Goal: Transaction & Acquisition: Subscribe to service/newsletter

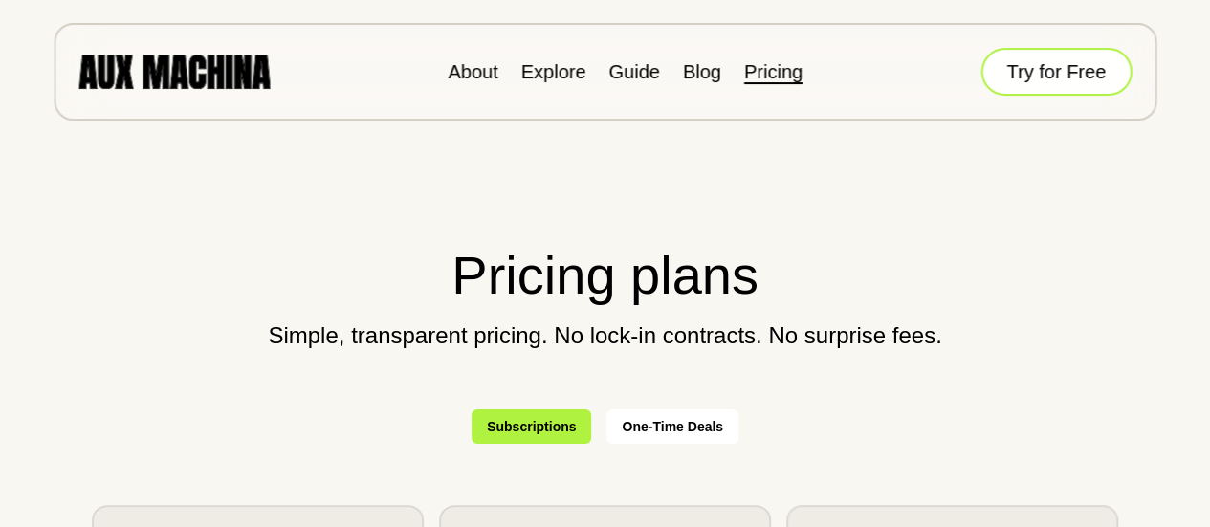
click at [1030, 69] on button "Try for Free" at bounding box center [1055, 72] width 151 height 48
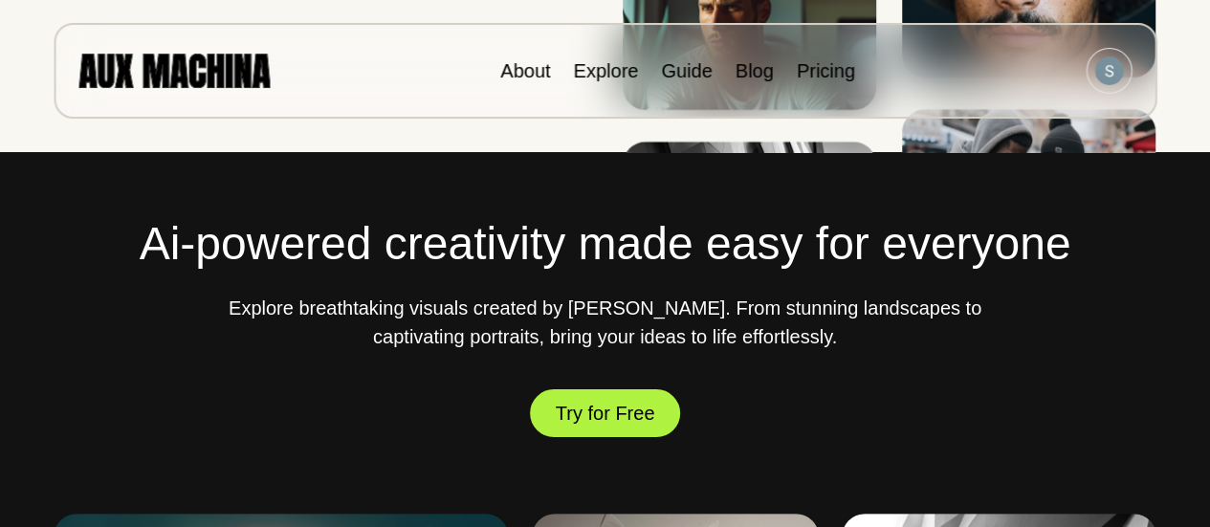
scroll to position [591, 0]
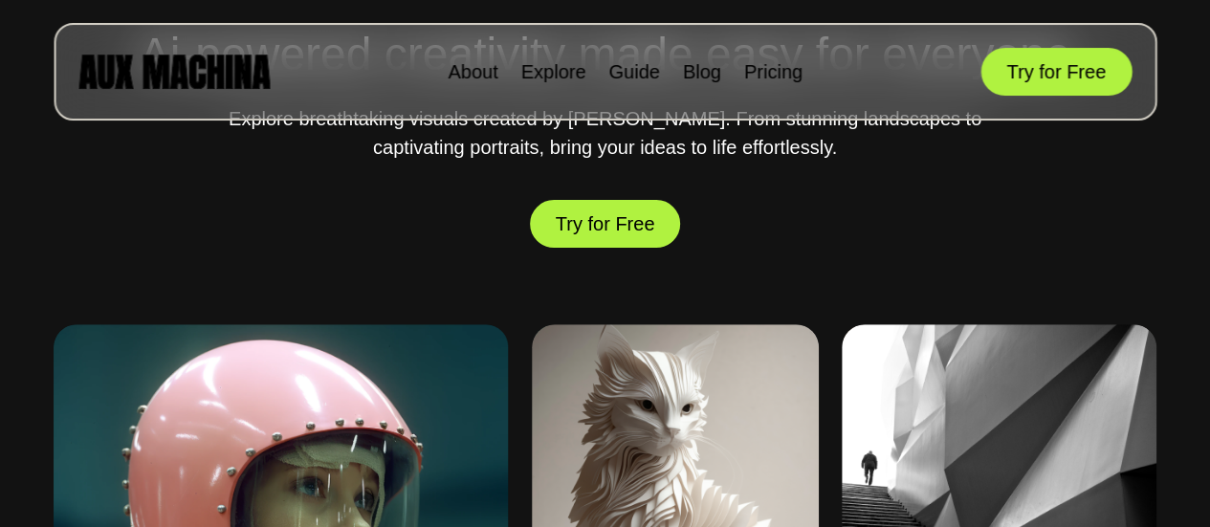
scroll to position [685, 0]
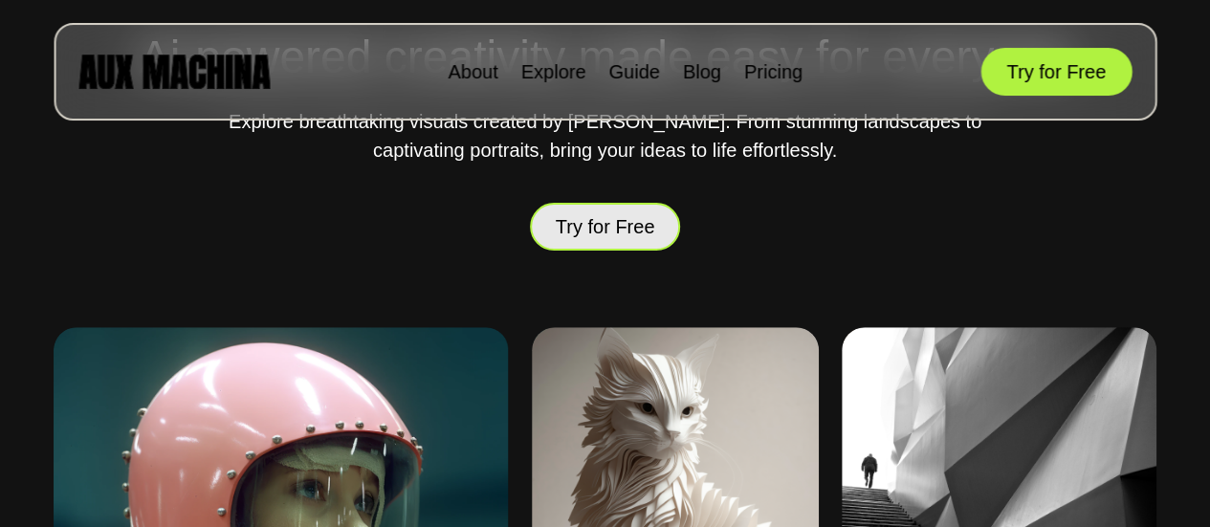
click at [599, 225] on button "Try for Free" at bounding box center [605, 226] width 151 height 55
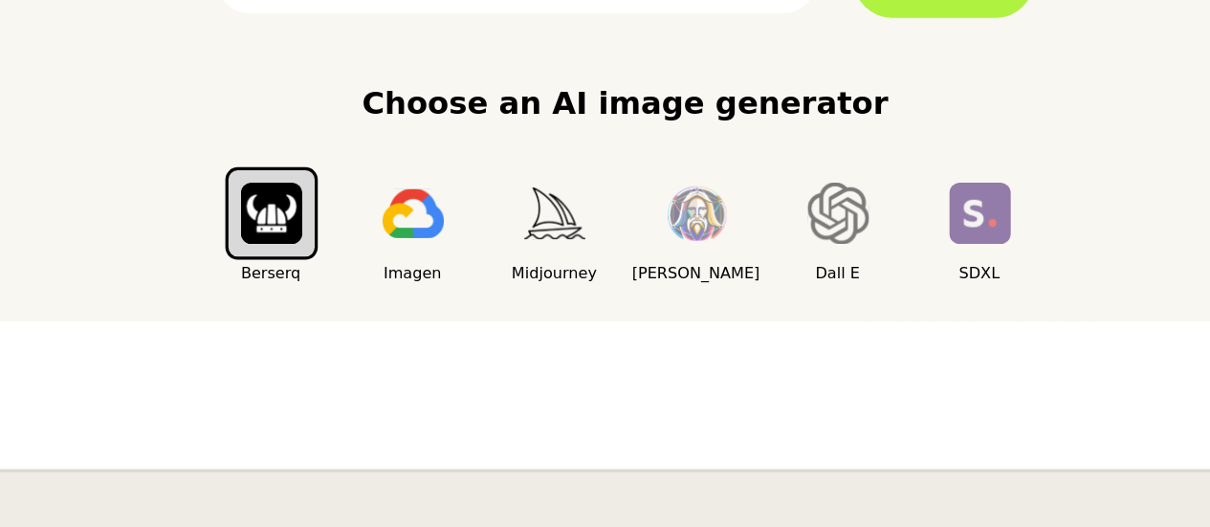
scroll to position [209, 0]
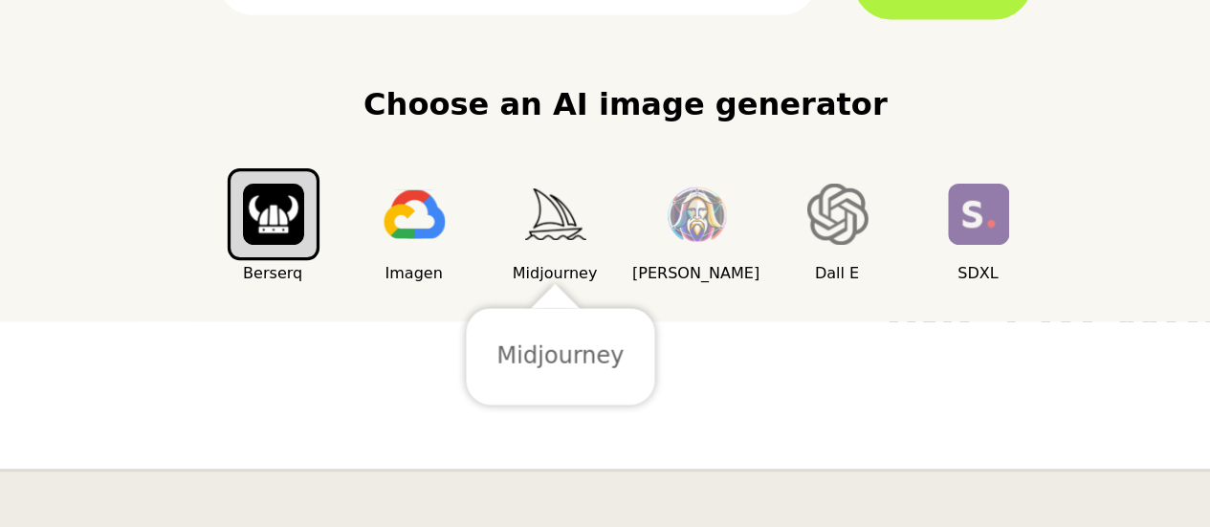
click at [554, 352] on button "button" at bounding box center [561, 330] width 57 height 57
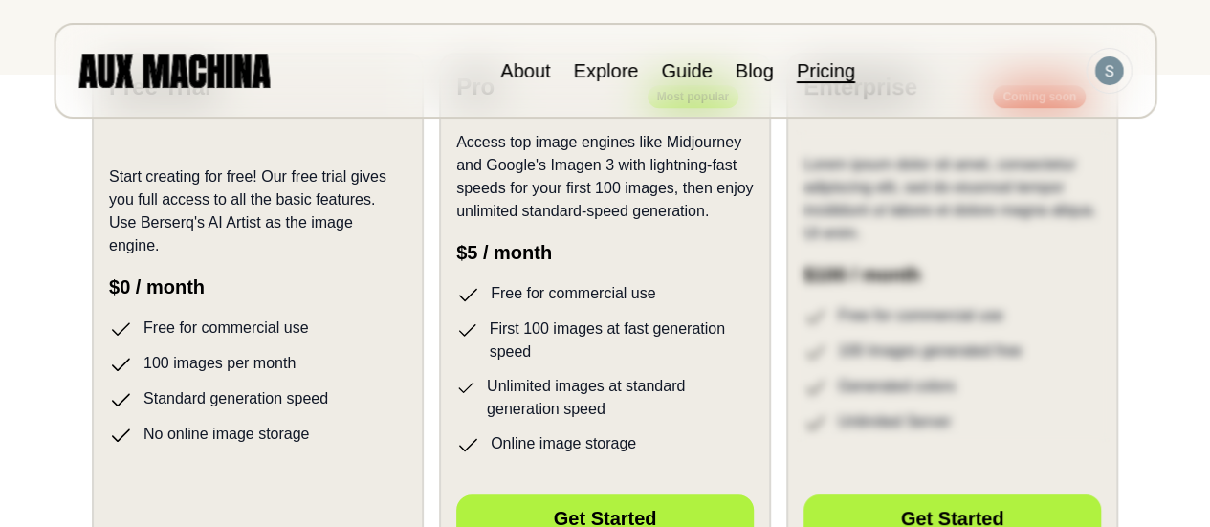
scroll to position [453, 0]
click at [234, 238] on p "Start creating for free! Our free trial gives you full access to all the basic …" at bounding box center [257, 211] width 297 height 92
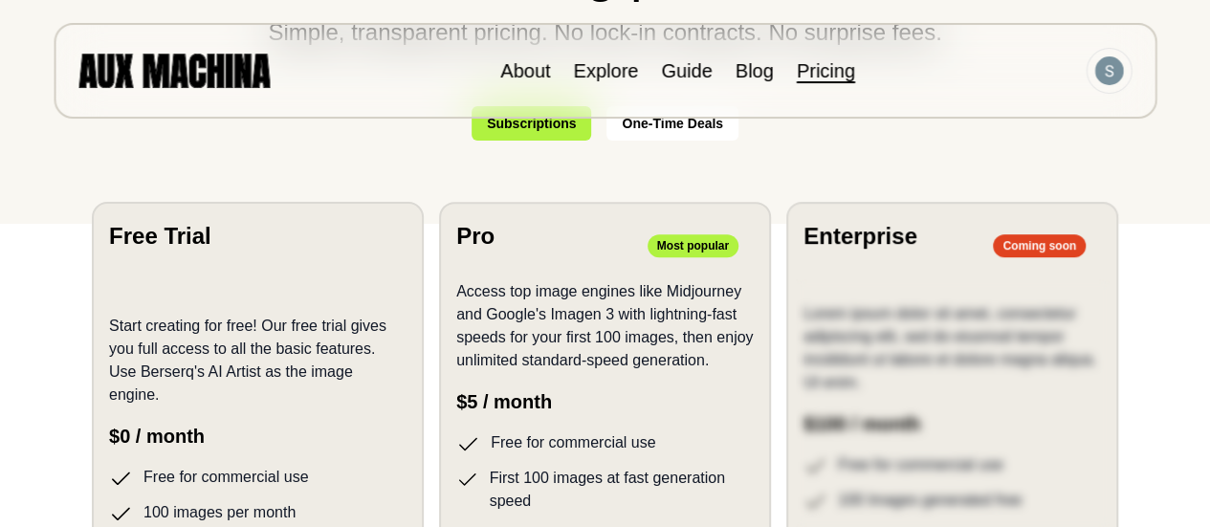
scroll to position [300, 0]
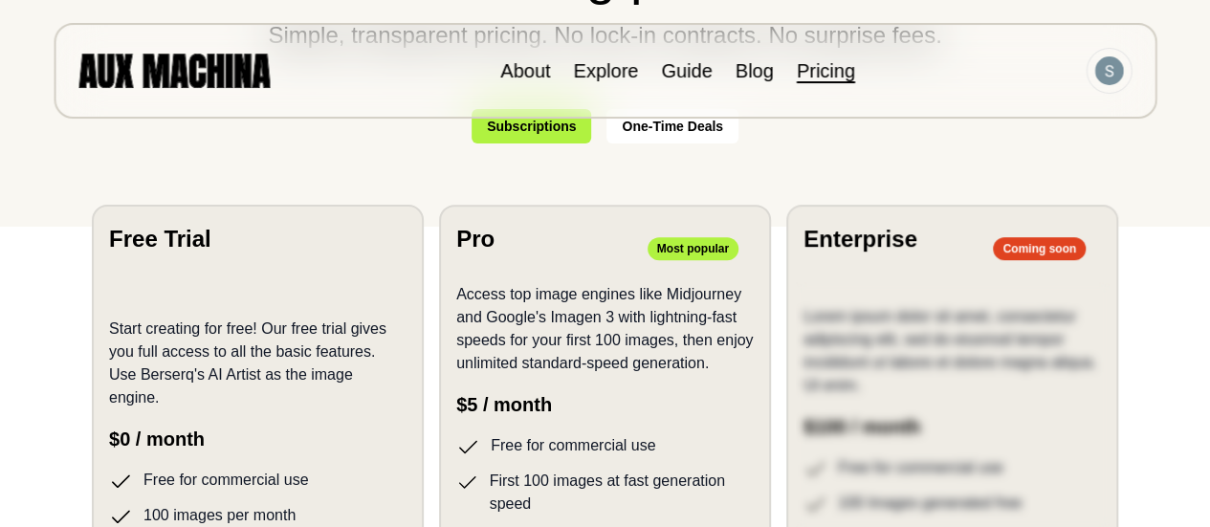
click at [268, 371] on p "Start creating for free! Our free trial gives you full access to all the basic …" at bounding box center [257, 364] width 297 height 92
click at [265, 271] on section "Free Trial Start creating for free! Our free trial gives you full access to all…" at bounding box center [258, 458] width 332 height 507
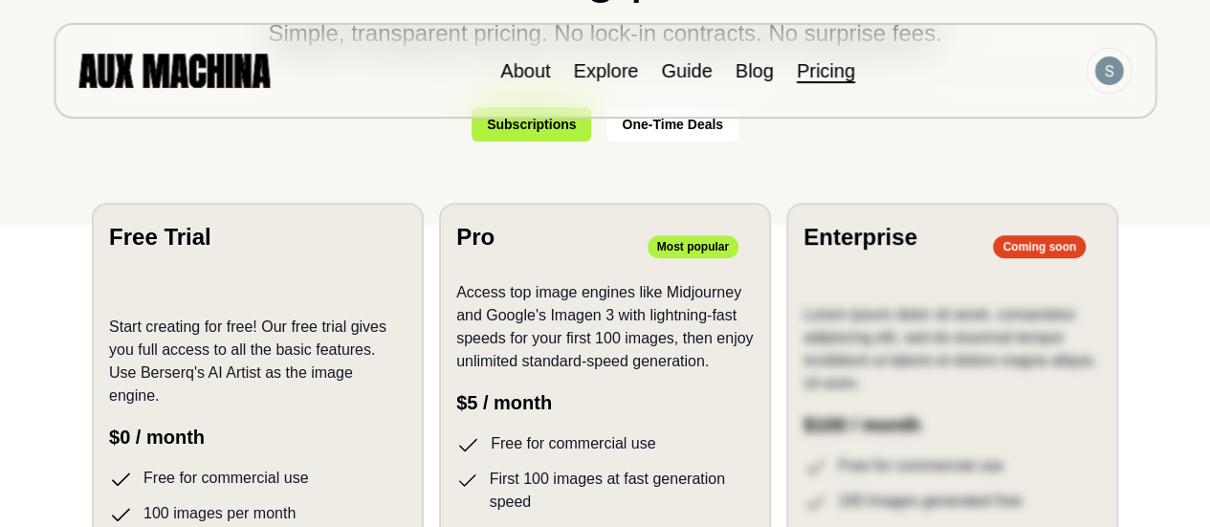
click at [342, 324] on div "Start creating for free! Our free trial gives you full access to all the basic …" at bounding box center [257, 445] width 297 height 304
click at [318, 307] on div "Start creating for free! Our free trial gives you full access to all the basic …" at bounding box center [257, 445] width 297 height 304
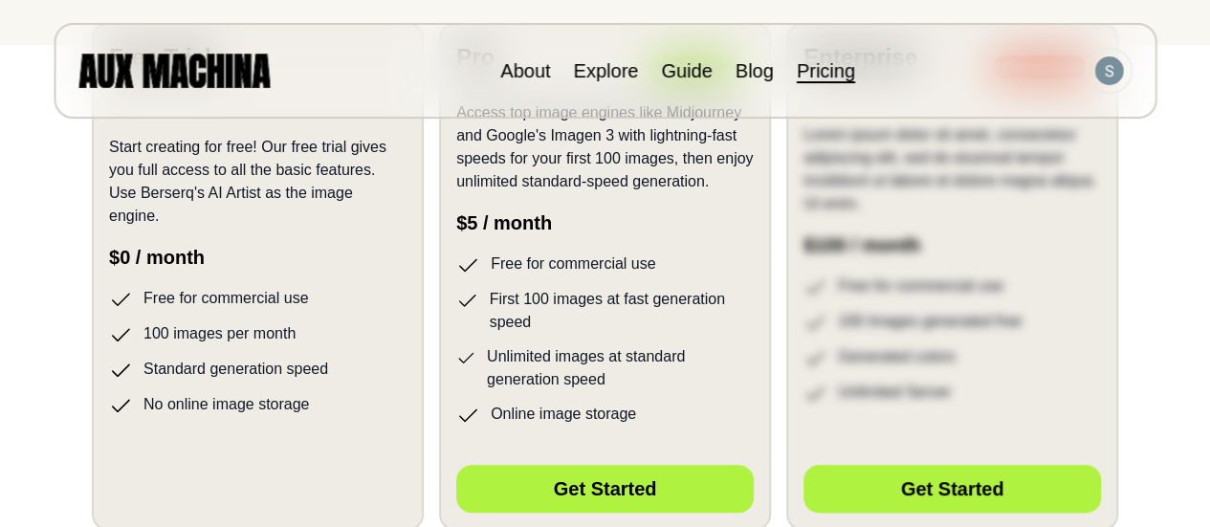
click at [687, 296] on ul "Free for commercial use First 100 images at fast generation speed Unlimited ima…" at bounding box center [604, 340] width 297 height 174
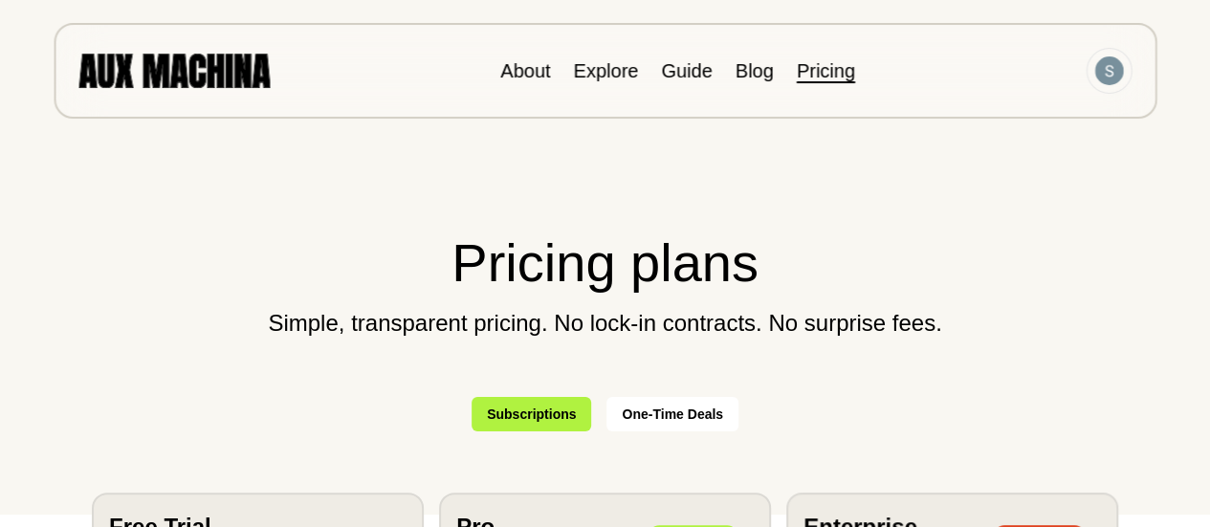
scroll to position [13, 0]
click at [604, 74] on link "Explore" at bounding box center [605, 70] width 65 height 21
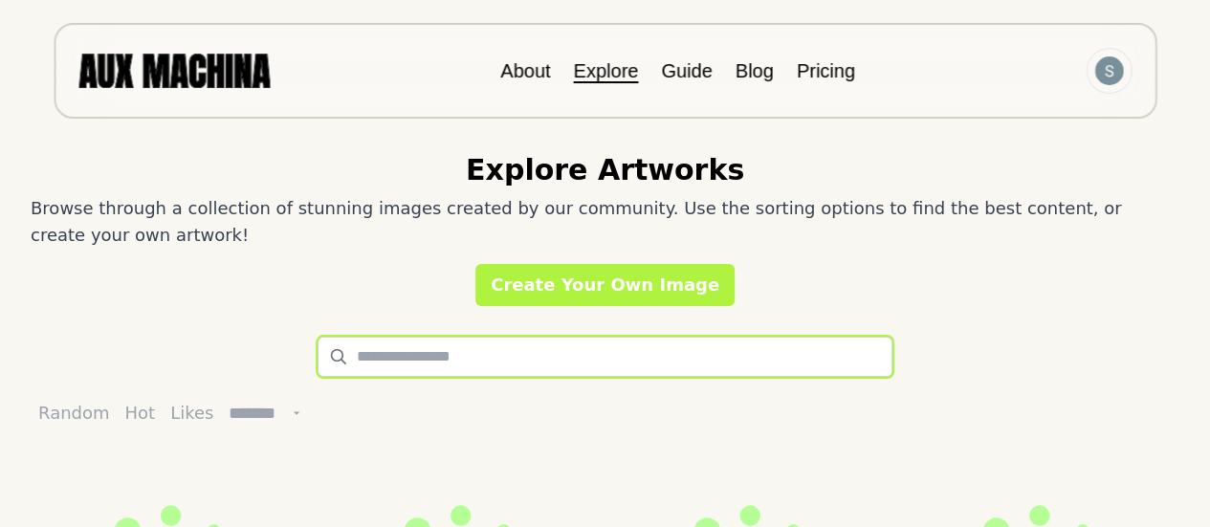
click at [417, 359] on input "text" at bounding box center [605, 357] width 575 height 40
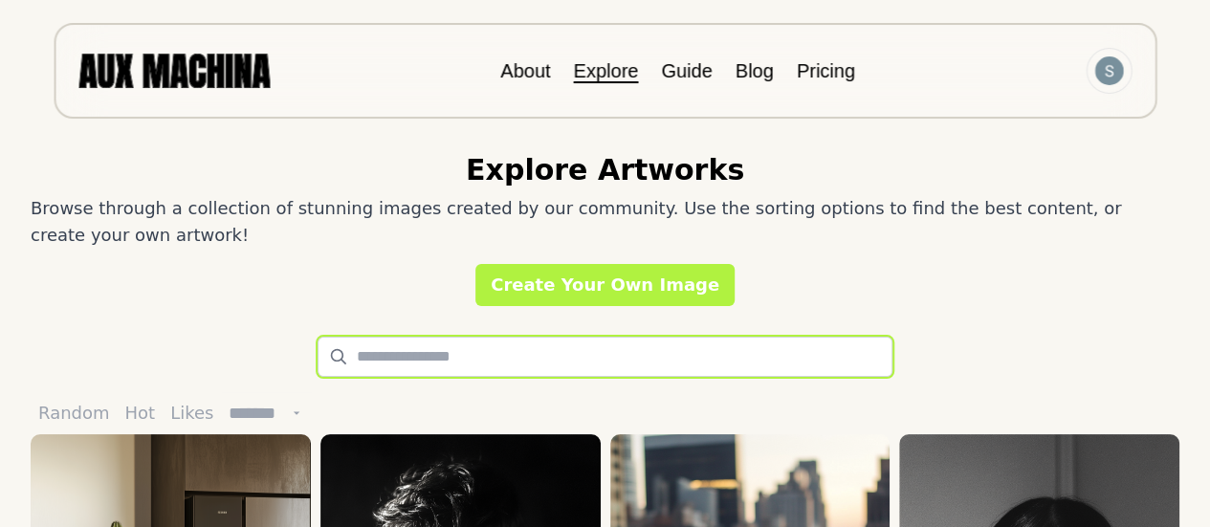
click at [379, 357] on input "text" at bounding box center [605, 357] width 575 height 40
paste input "**********"
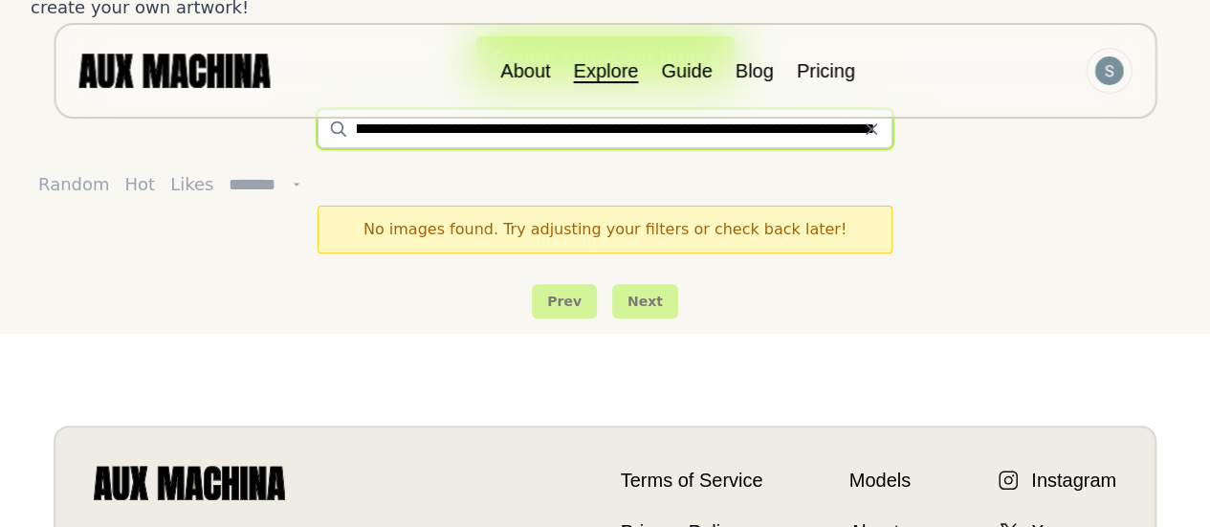
scroll to position [227, 0]
type input "**********"
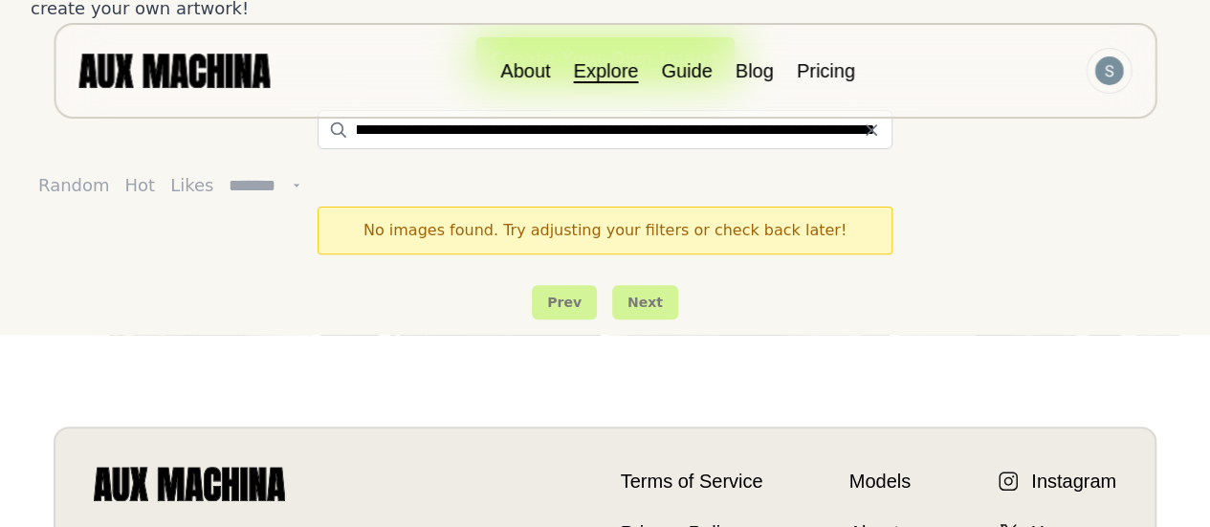
scroll to position [0, 0]
click at [590, 236] on span "No images found. Try adjusting your filters or check back later!" at bounding box center [604, 230] width 483 height 18
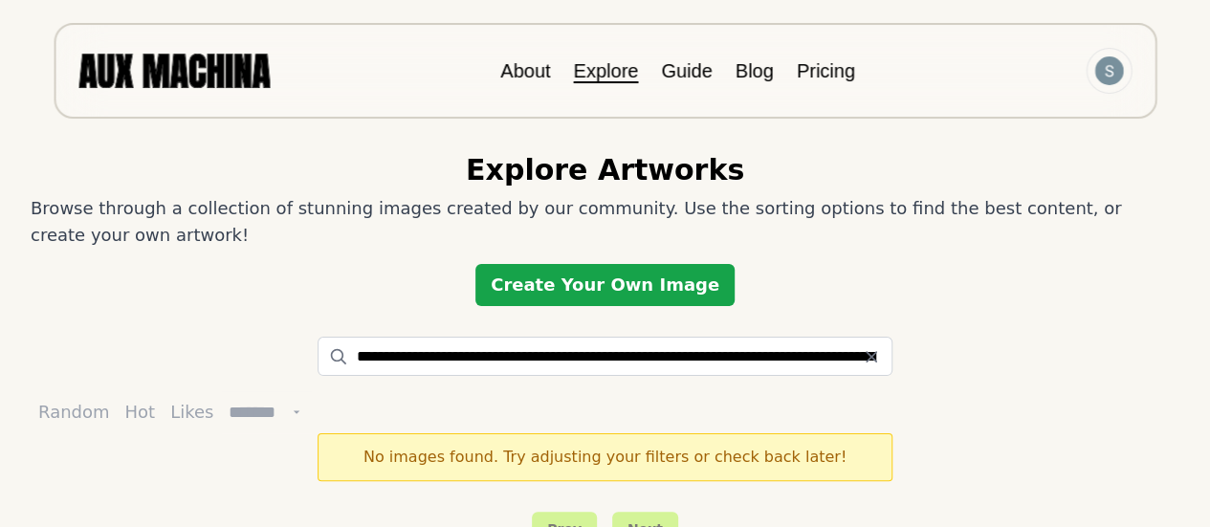
click at [622, 297] on link "Create Your Own Image" at bounding box center [604, 285] width 259 height 42
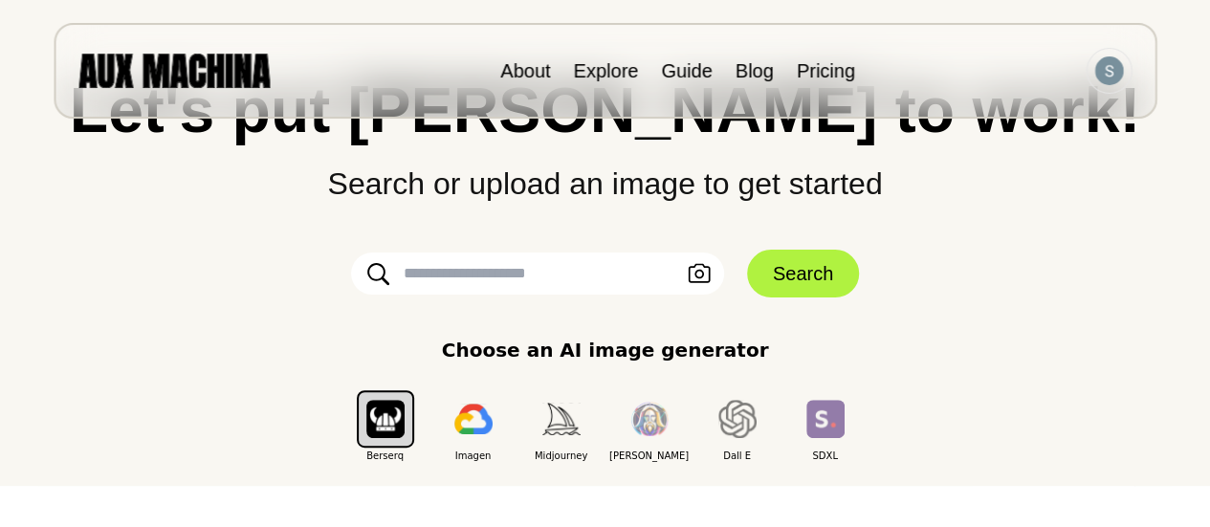
scroll to position [121, 0]
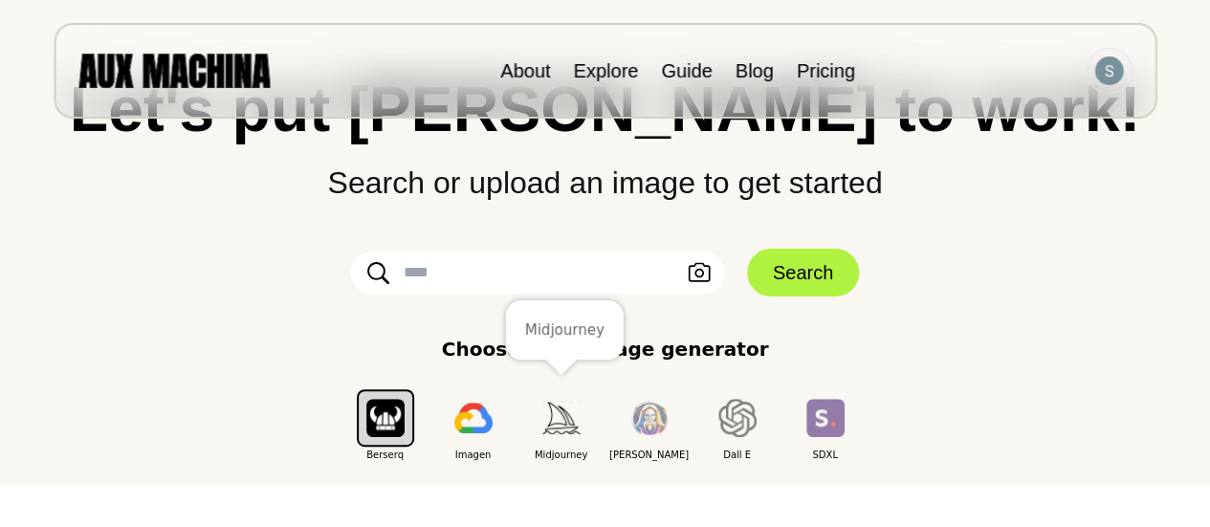
click at [560, 419] on img "button" at bounding box center [561, 418] width 38 height 32
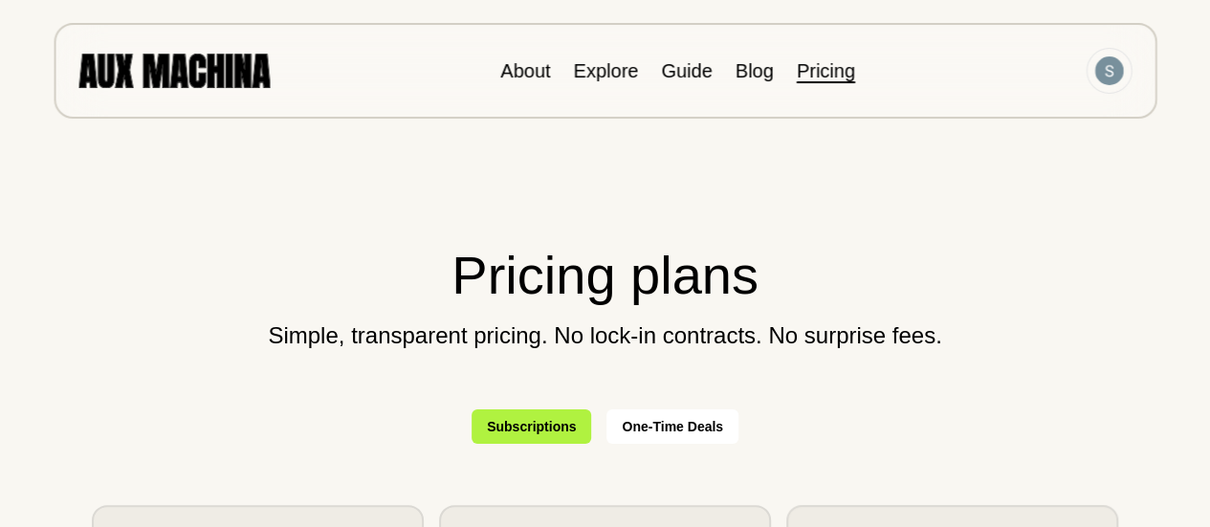
click at [524, 431] on button "Subscriptions" at bounding box center [532, 426] width 120 height 34
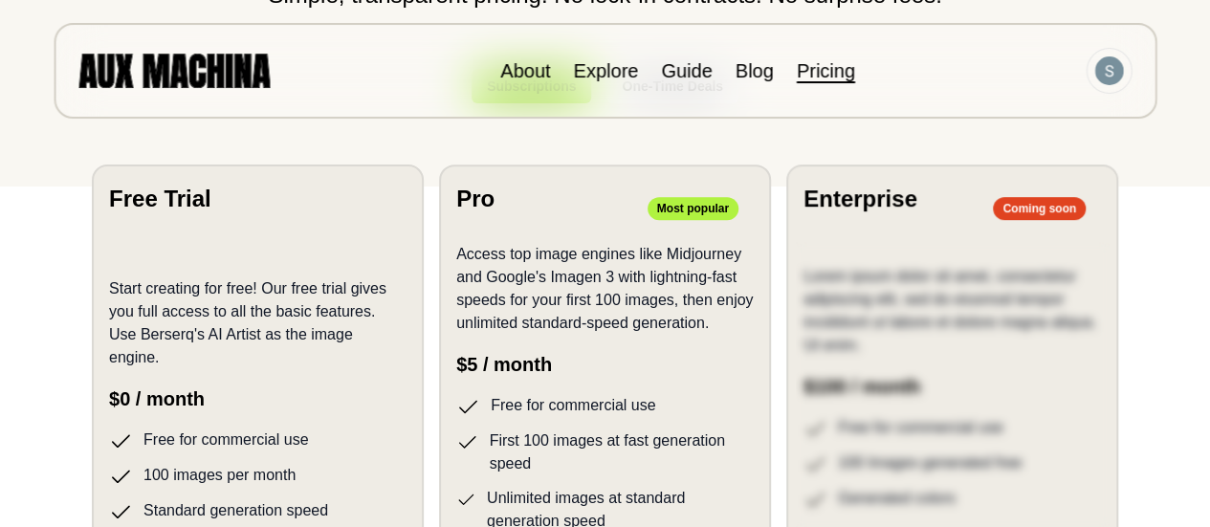
scroll to position [342, 0]
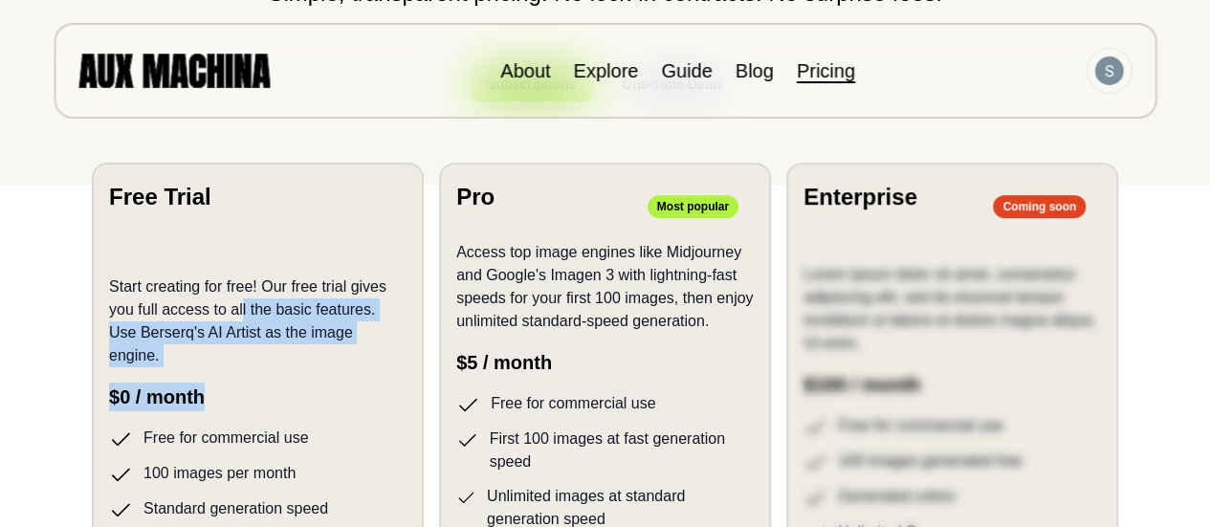
drag, startPoint x: 220, startPoint y: 393, endPoint x: 243, endPoint y: 315, distance: 81.7
click at [243, 315] on div "Start creating for free! Our free trial gives you full access to all the basic …" at bounding box center [257, 405] width 297 height 304
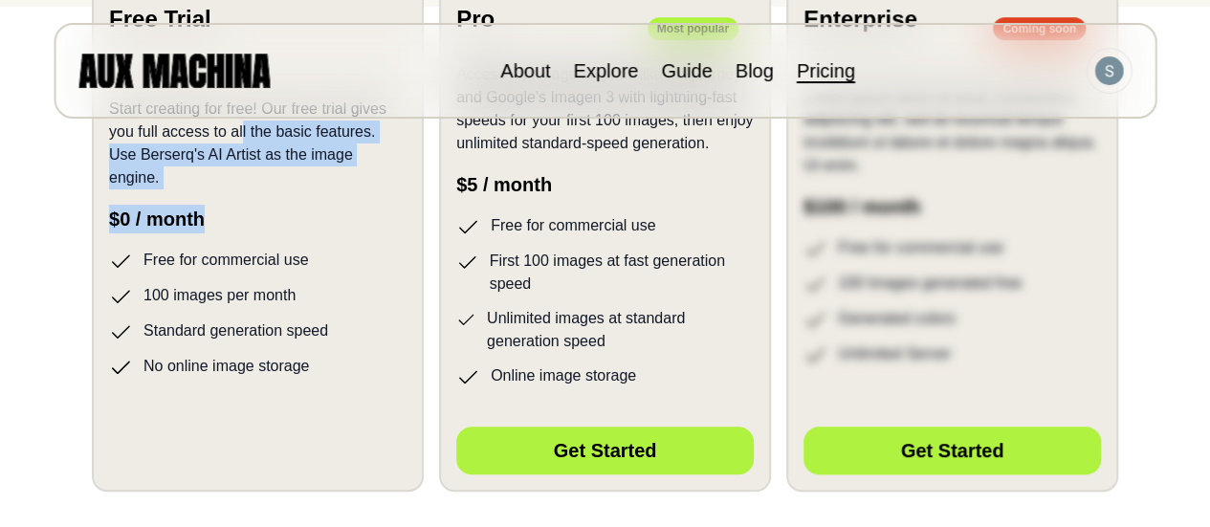
scroll to position [679, 0]
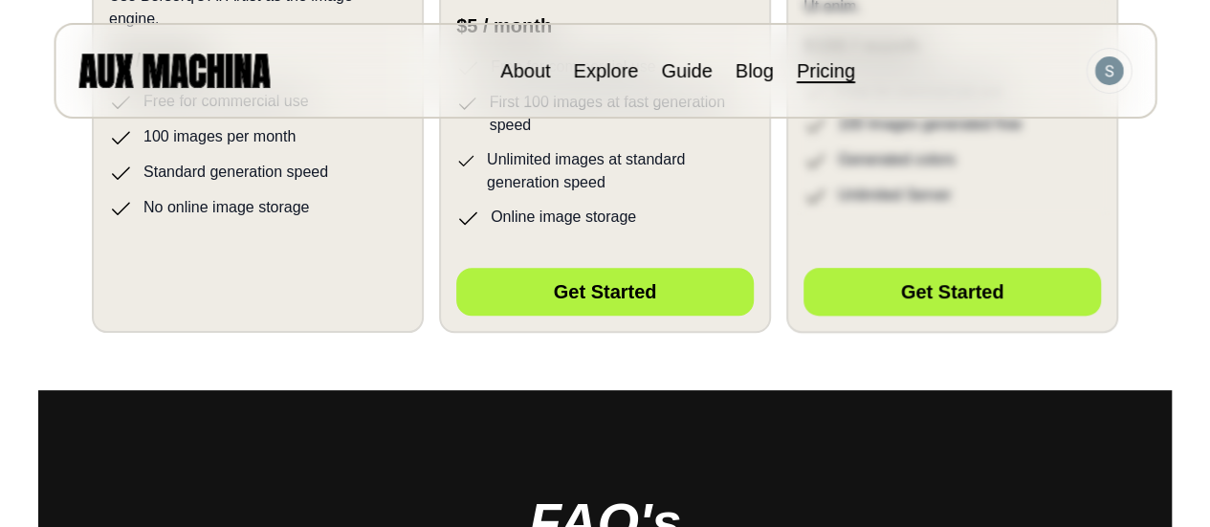
click at [226, 303] on div "Hidden Button Placeholder" at bounding box center [257, 287] width 297 height 67
